Goal: Task Accomplishment & Management: Manage account settings

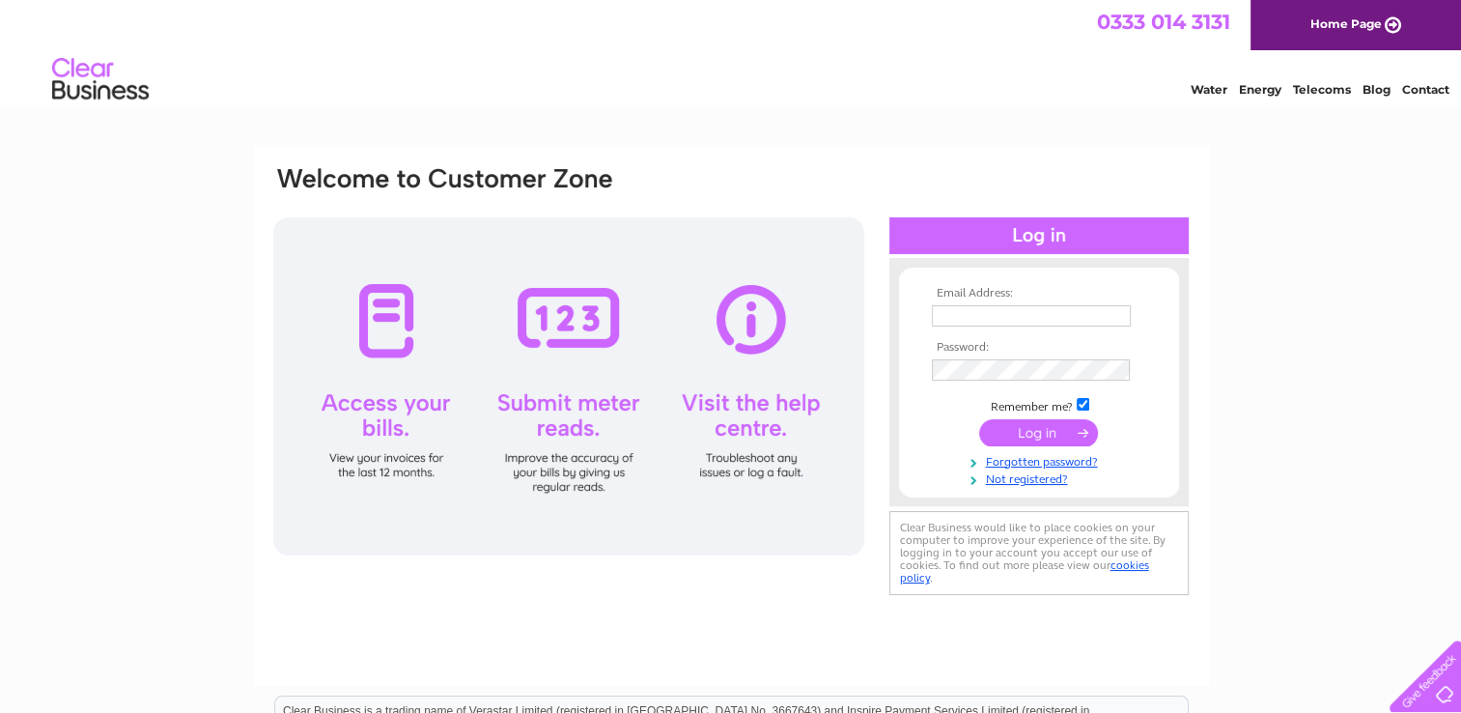
type input "morven.stewart@hotmail.co.uk"
click at [1022, 437] on input "submit" at bounding box center [1038, 432] width 119 height 27
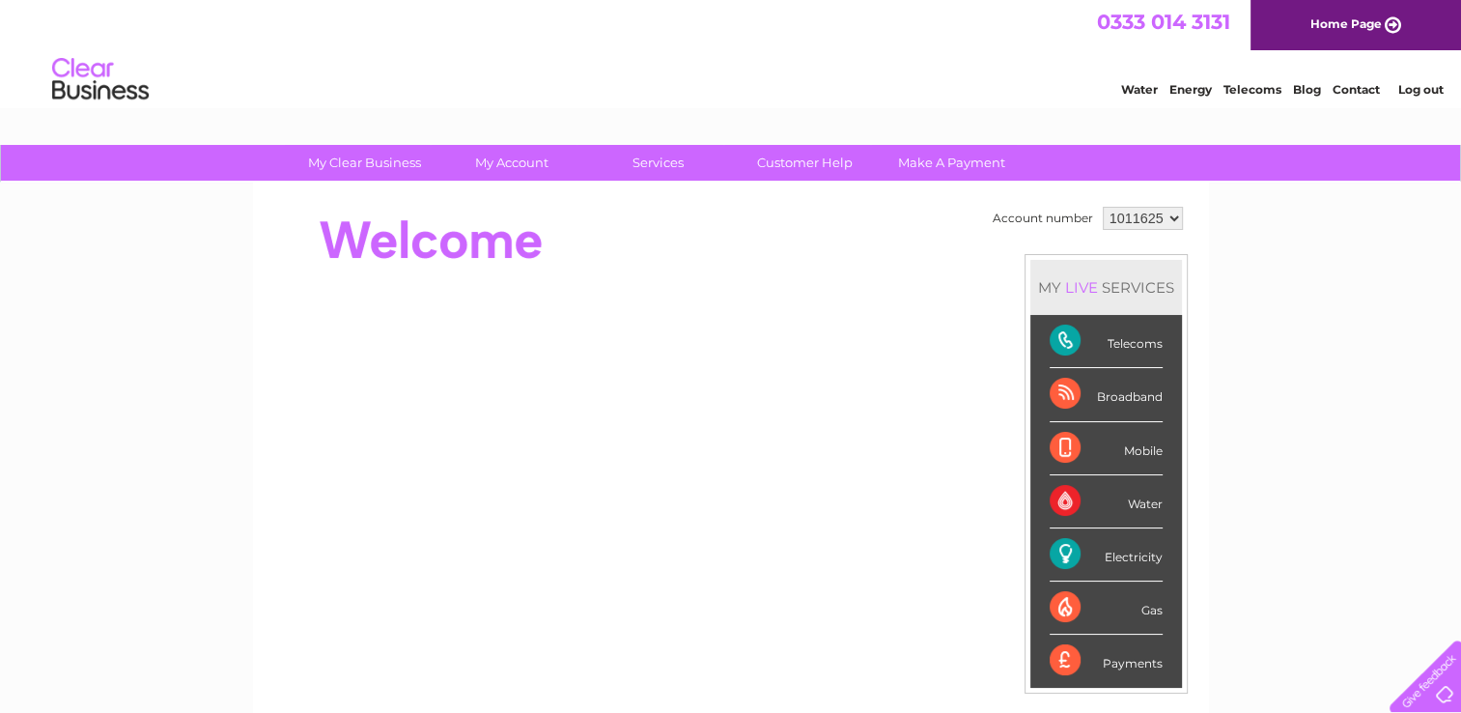
click at [1016, 458] on td "Account number 1011625 MY LIVE SERVICES Telecoms Broadband Mobile Water Electri…" at bounding box center [1088, 541] width 200 height 679
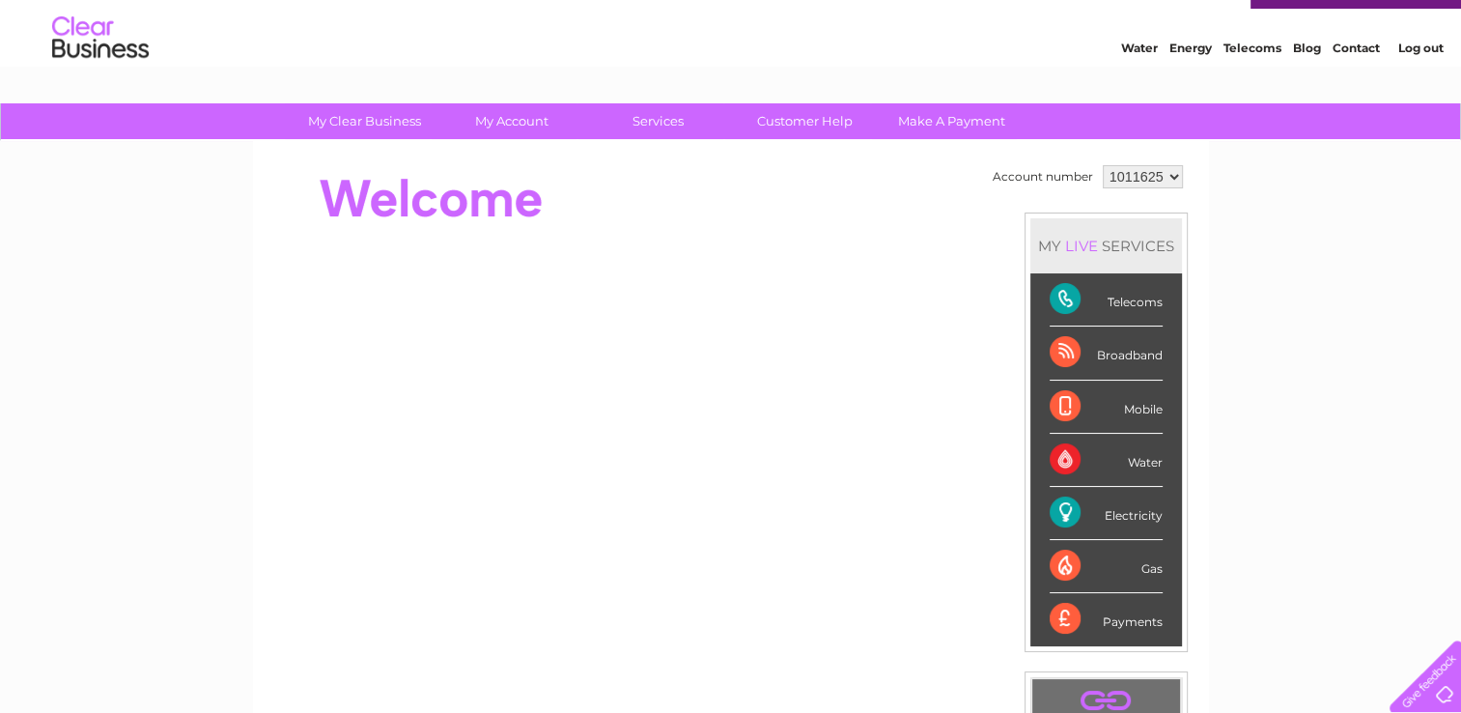
scroll to position [77, 0]
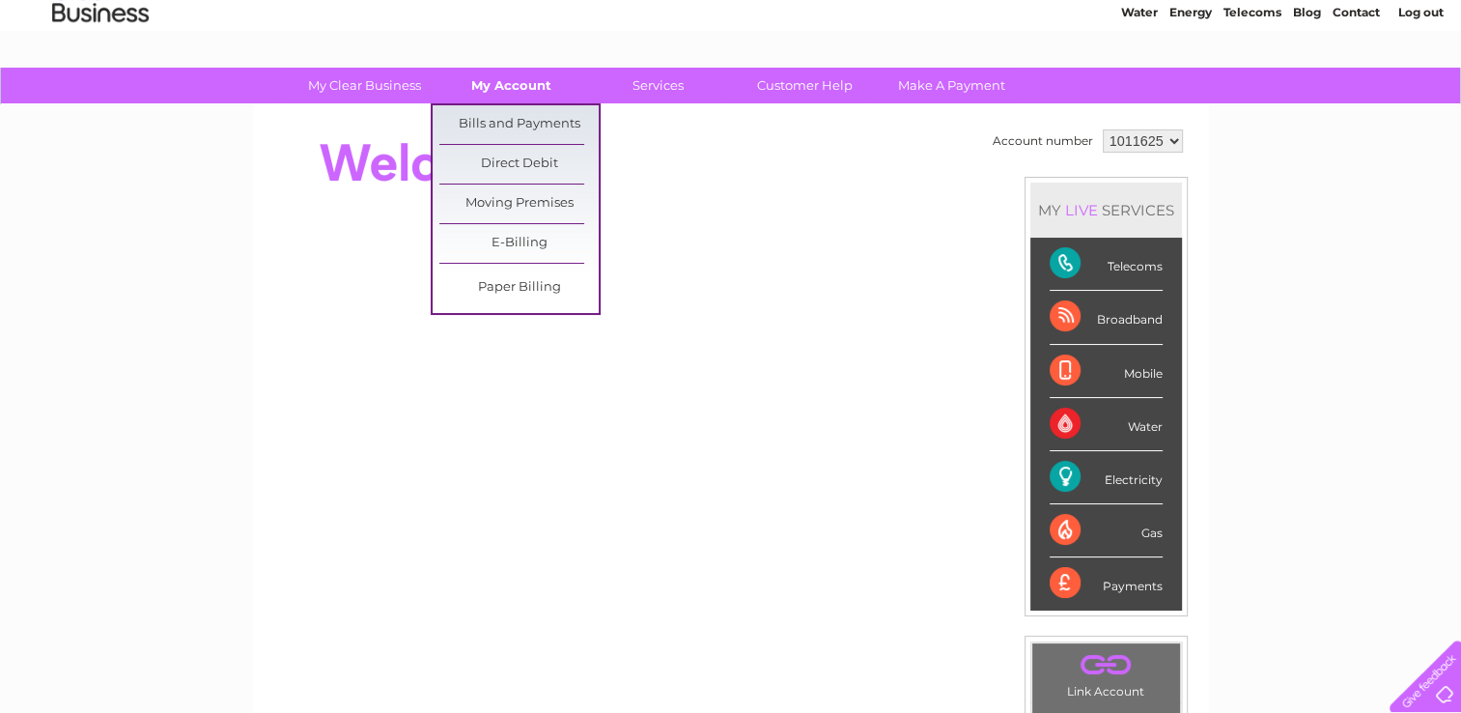
click at [511, 90] on link "My Account" at bounding box center [511, 86] width 159 height 36
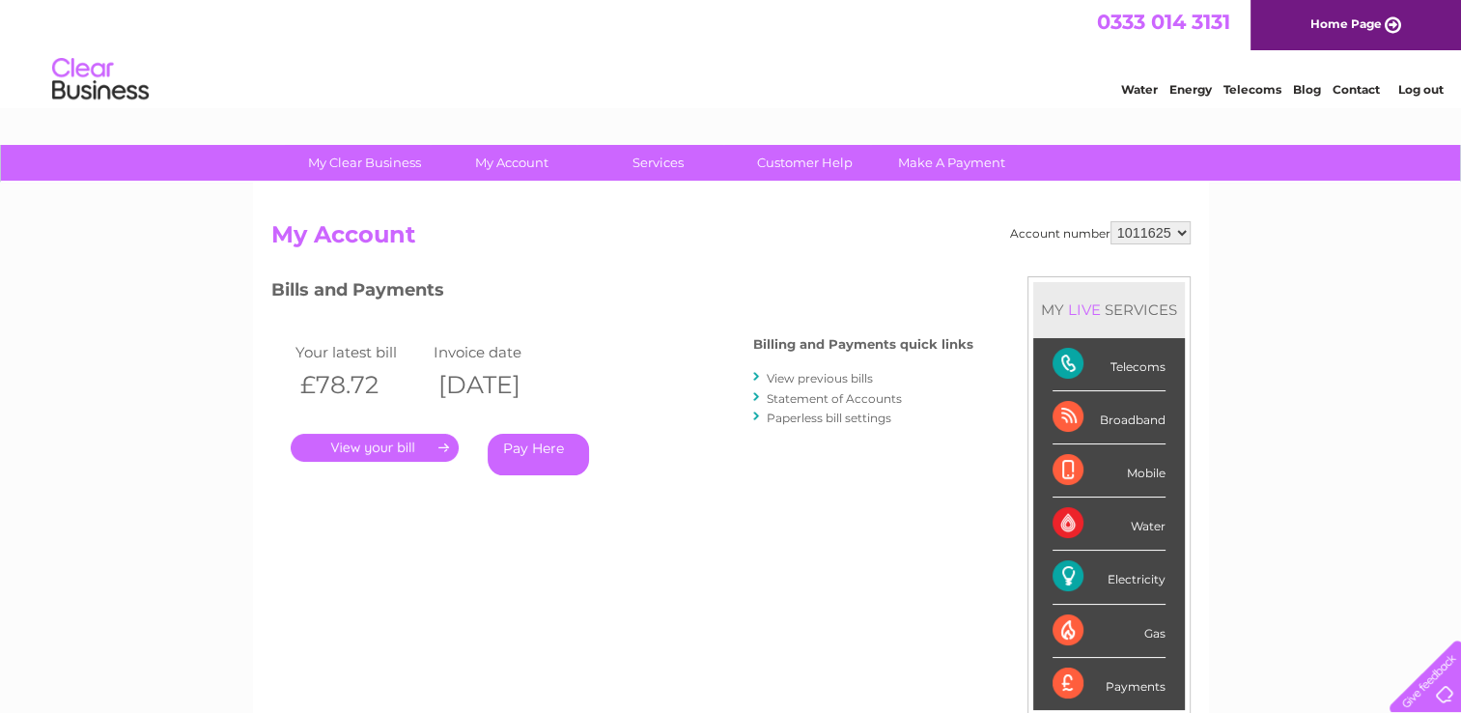
click at [845, 272] on div "Account number 1011625 My Account MY LIVE SERVICES Telecoms Broadband Mobile Wa…" at bounding box center [730, 511] width 919 height 581
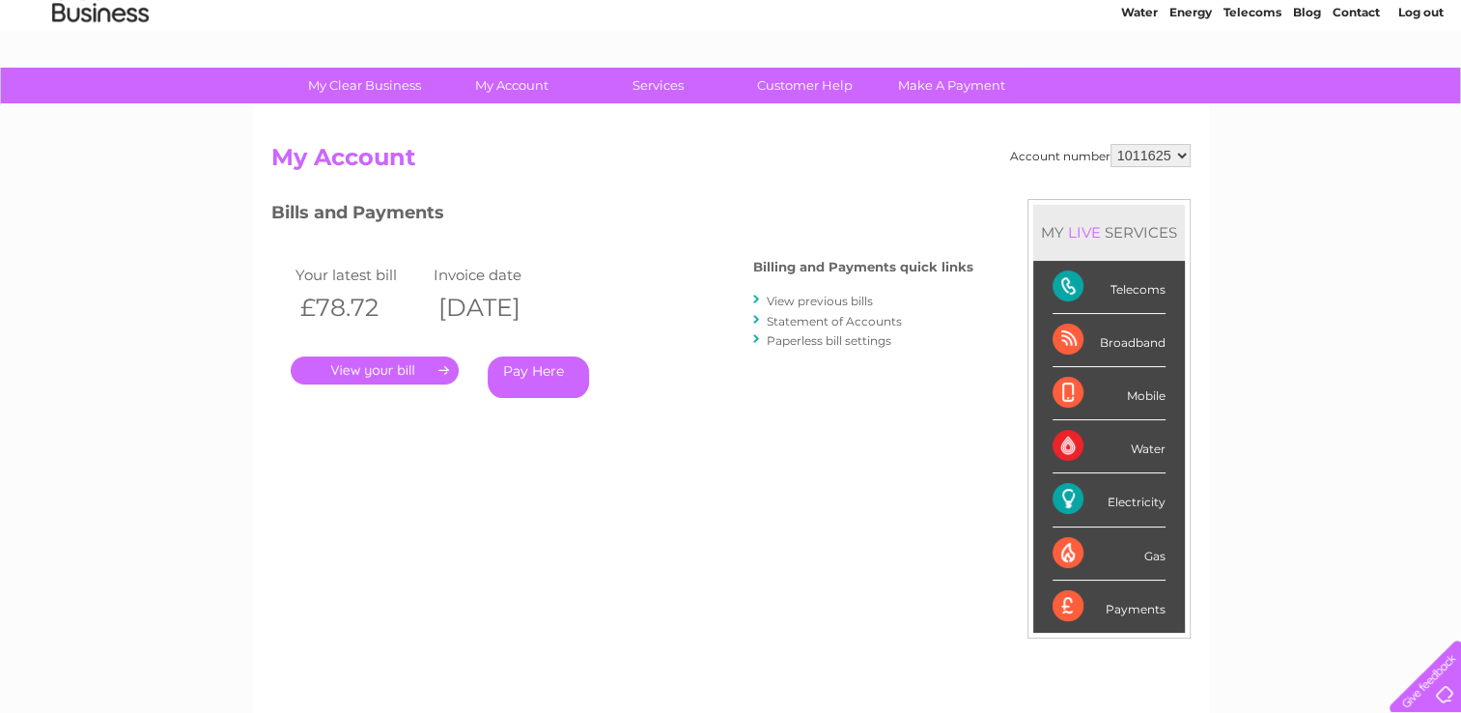
scroll to position [116, 0]
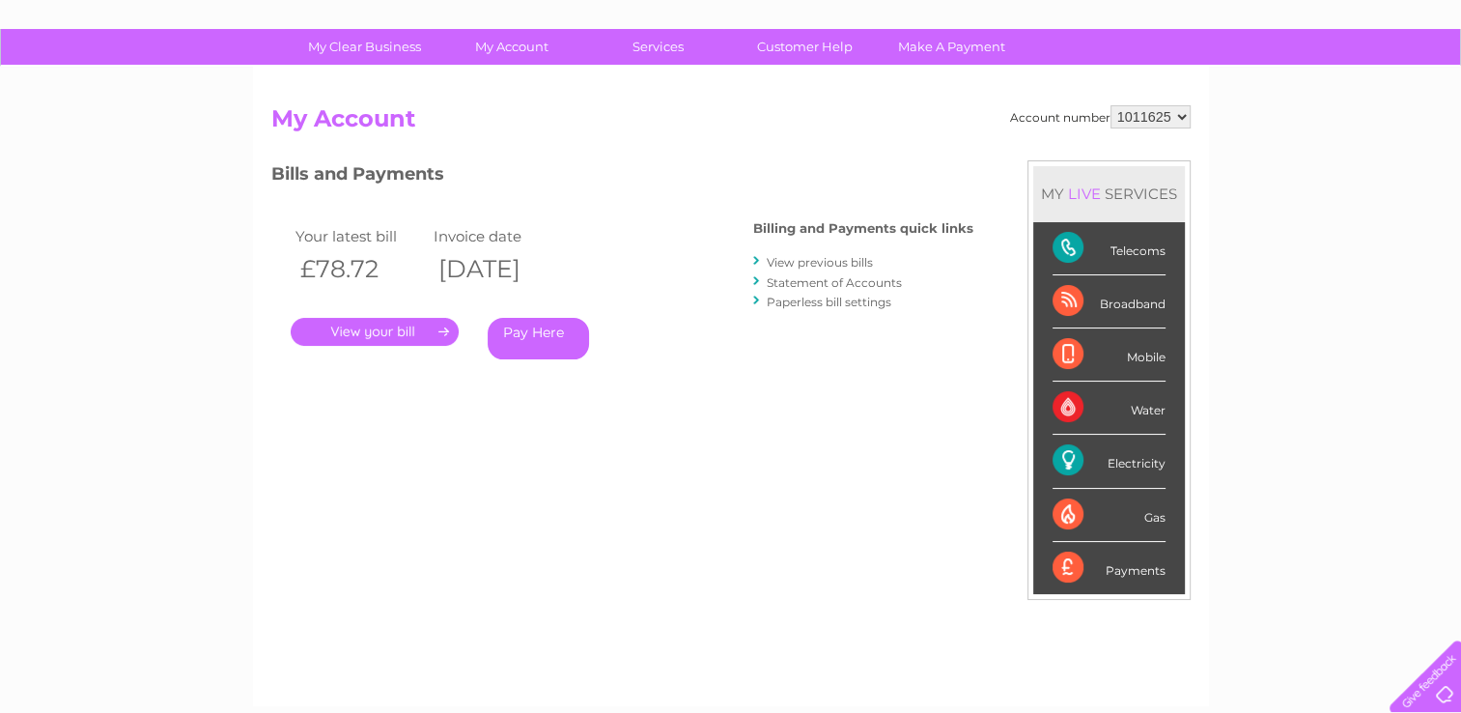
click at [384, 330] on link "." at bounding box center [375, 332] width 168 height 28
